Goal: Task Accomplishment & Management: Use online tool/utility

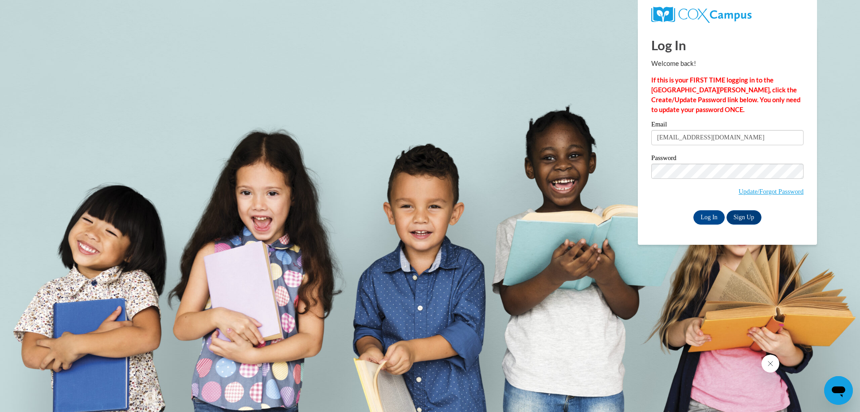
click at [683, 214] on div "Log In Sign Up" at bounding box center [727, 217] width 152 height 14
click at [698, 220] on input "Log In" at bounding box center [708, 217] width 31 height 14
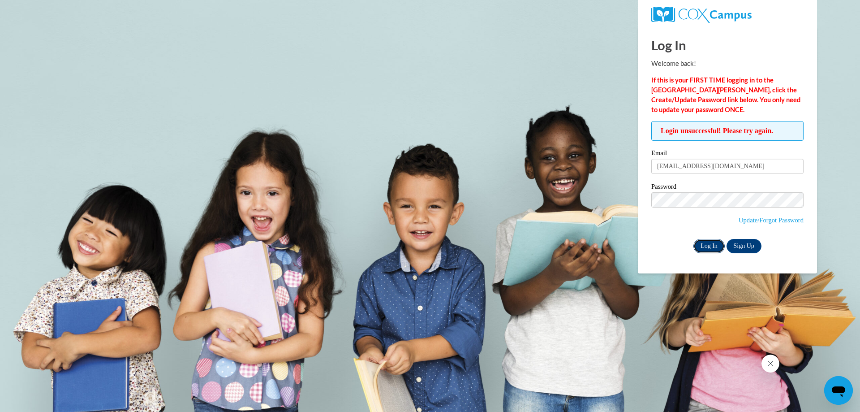
click at [693, 244] on input "Log In" at bounding box center [708, 246] width 31 height 14
click at [699, 246] on input "Log In" at bounding box center [708, 246] width 31 height 14
click at [693, 244] on input "Log In" at bounding box center [708, 246] width 31 height 14
click at [693, 239] on input "Log In" at bounding box center [708, 246] width 31 height 14
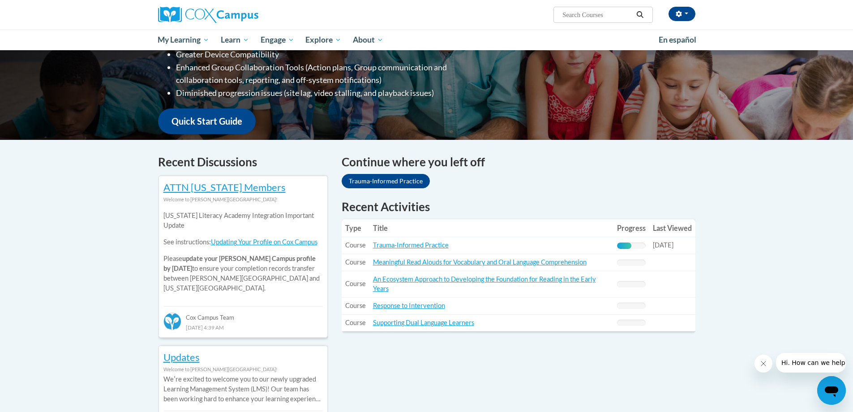
scroll to position [179, 0]
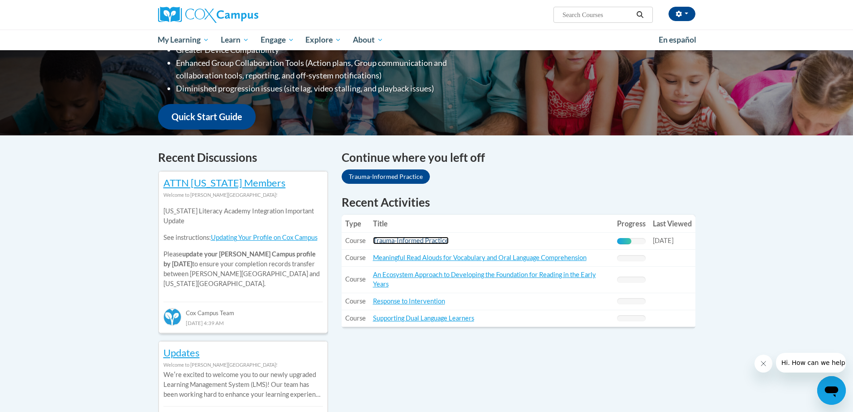
click at [441, 238] on link "Trauma-Informed Practice" at bounding box center [411, 240] width 76 height 8
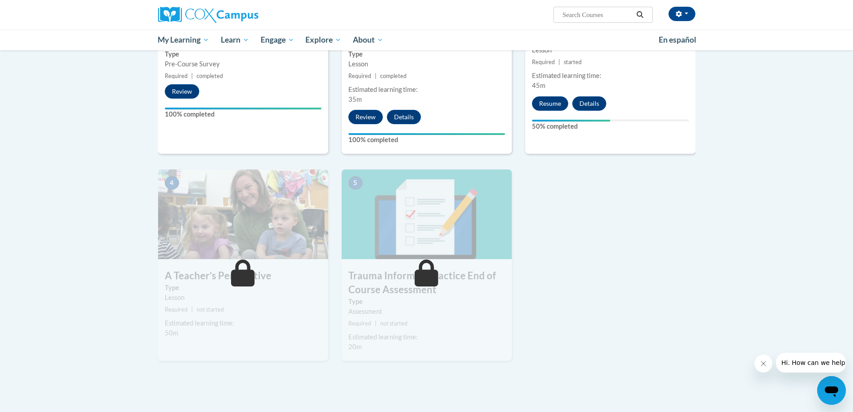
scroll to position [313, 0]
